Goal: Task Accomplishment & Management: Manage account settings

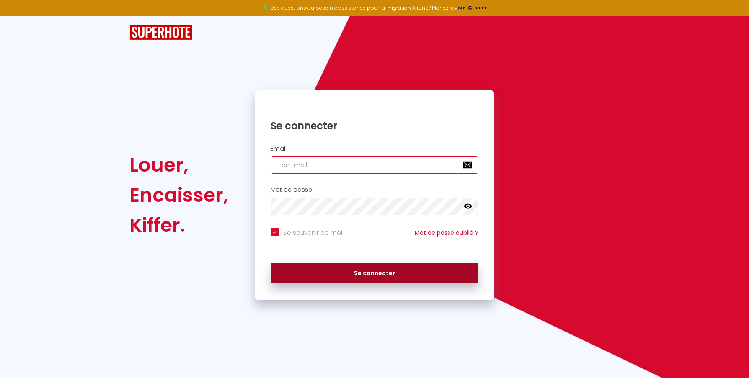
type input "[PERSON_NAME][EMAIL_ADDRESS][DOMAIN_NAME]"
click at [379, 272] on button "Se connecter" at bounding box center [375, 273] width 208 height 21
checkbox input "true"
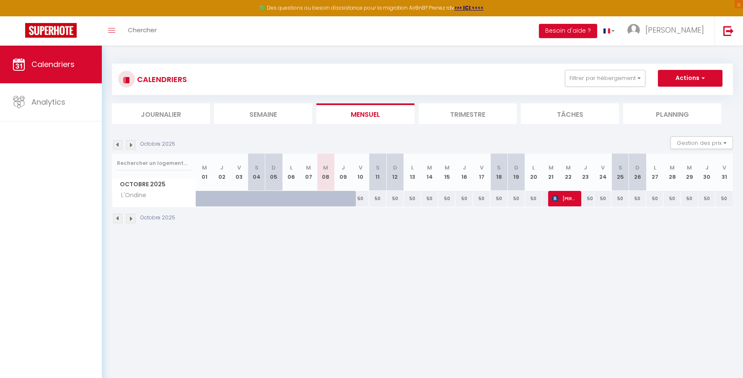
click at [117, 145] on img at bounding box center [117, 144] width 9 height 9
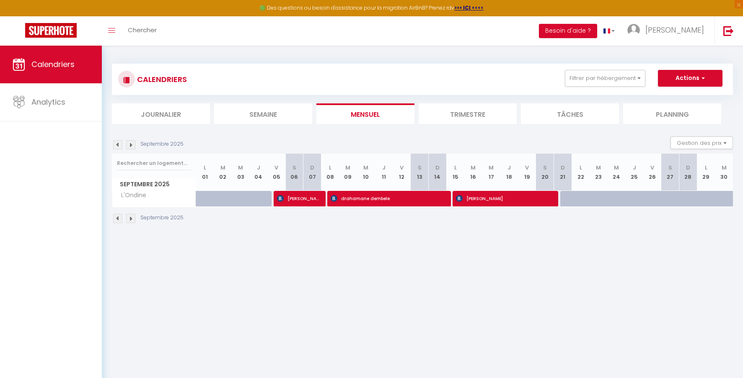
click at [117, 145] on img at bounding box center [117, 144] width 9 height 9
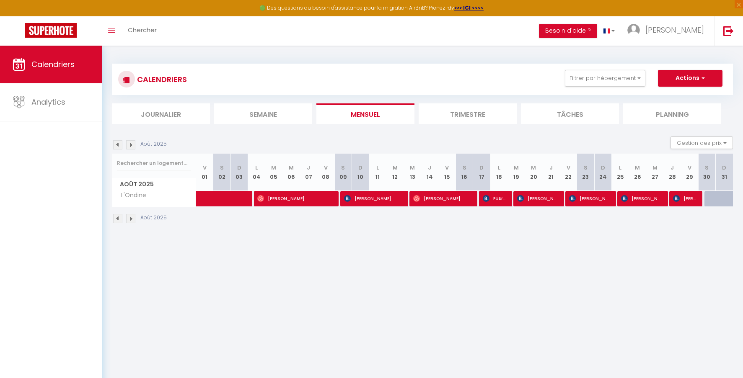
click at [117, 145] on img at bounding box center [117, 144] width 9 height 9
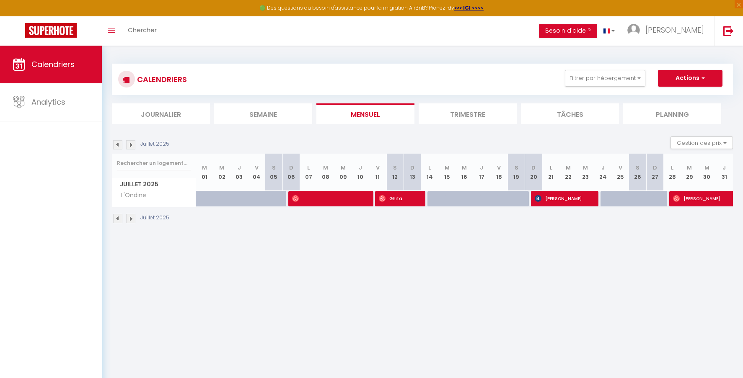
click at [117, 145] on img at bounding box center [117, 144] width 9 height 9
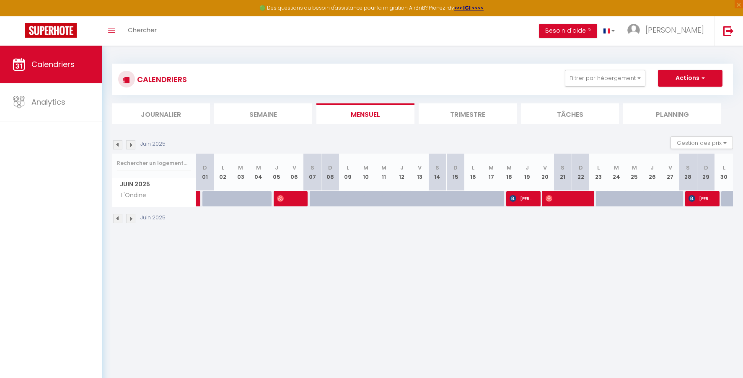
click at [130, 146] on img at bounding box center [130, 144] width 9 height 9
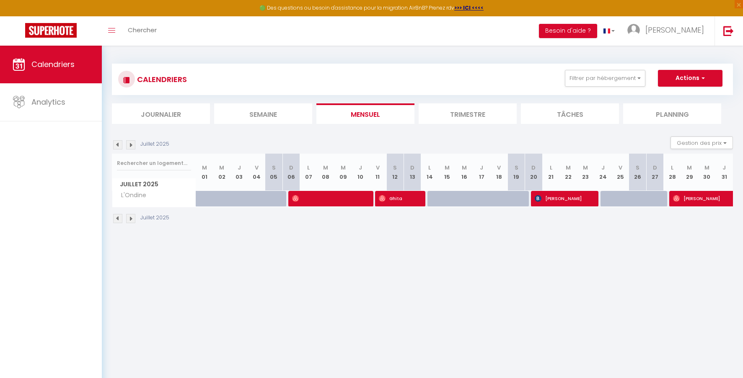
click at [130, 146] on img at bounding box center [130, 144] width 9 height 9
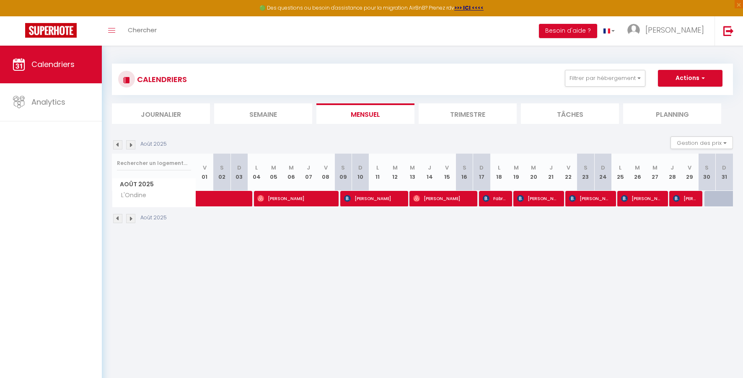
click at [130, 146] on img at bounding box center [130, 144] width 9 height 9
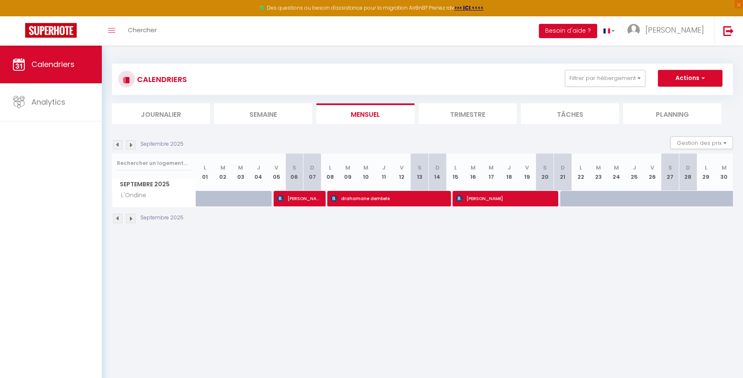
click at [130, 146] on img at bounding box center [130, 144] width 9 height 9
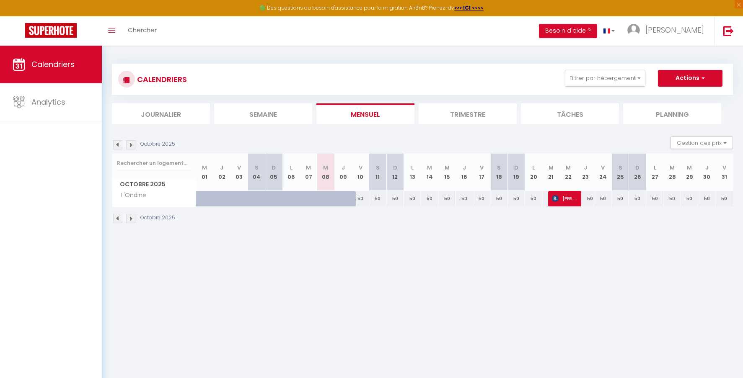
click at [116, 145] on img at bounding box center [117, 144] width 9 height 9
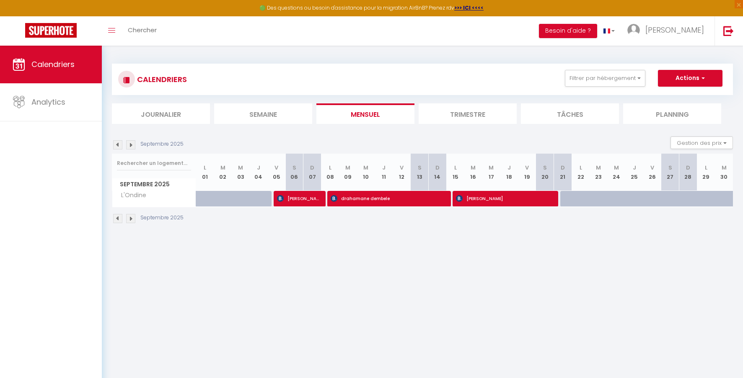
click at [116, 145] on img at bounding box center [117, 144] width 9 height 9
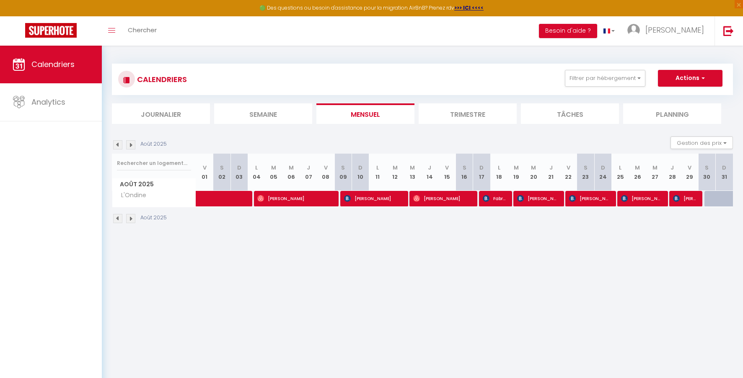
click at [116, 145] on img at bounding box center [117, 144] width 9 height 9
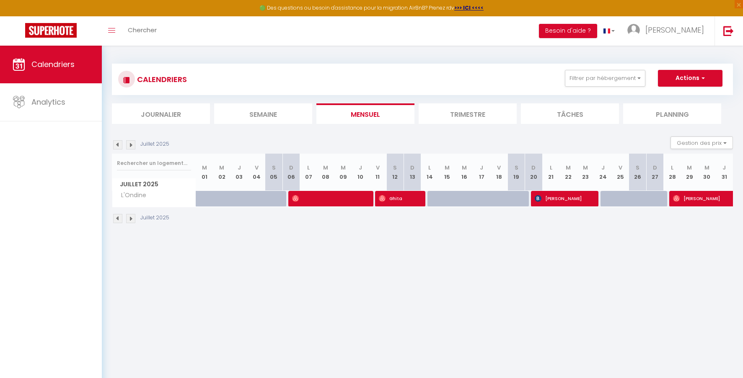
click at [116, 145] on img at bounding box center [117, 144] width 9 height 9
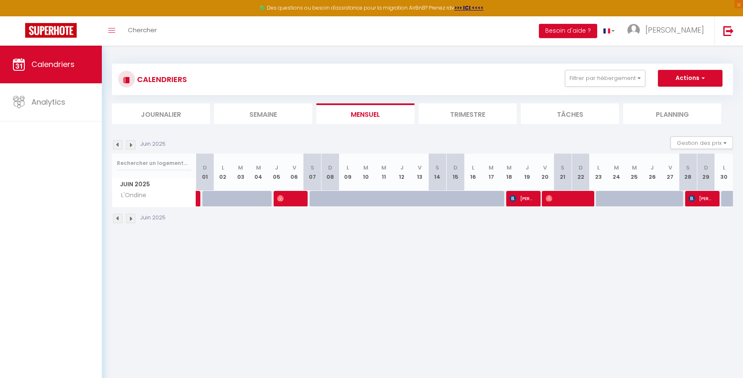
click at [116, 145] on img at bounding box center [117, 144] width 9 height 9
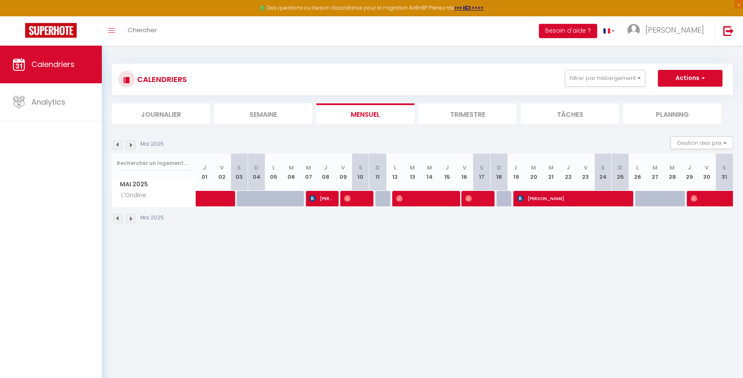
click at [116, 145] on img at bounding box center [117, 144] width 9 height 9
